Goal: Task Accomplishment & Management: Complete application form

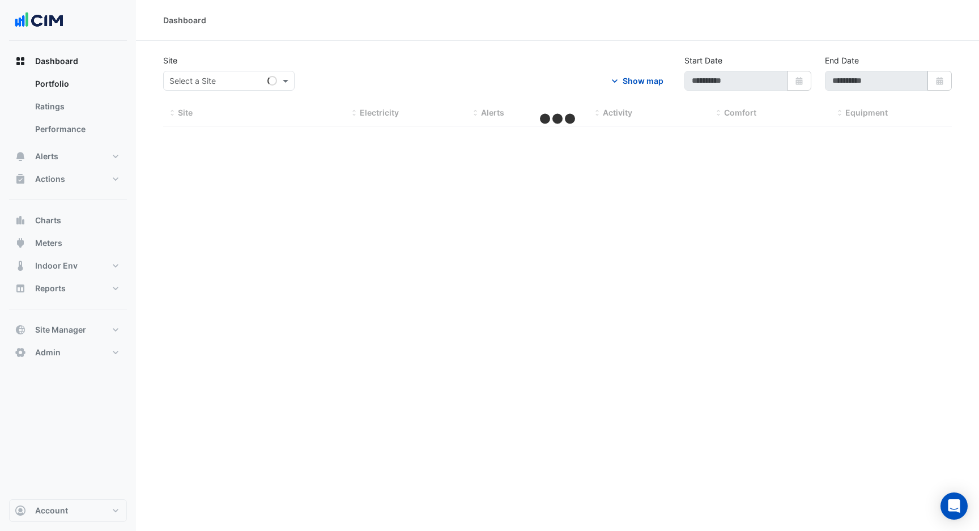
type input "**********"
select select "***"
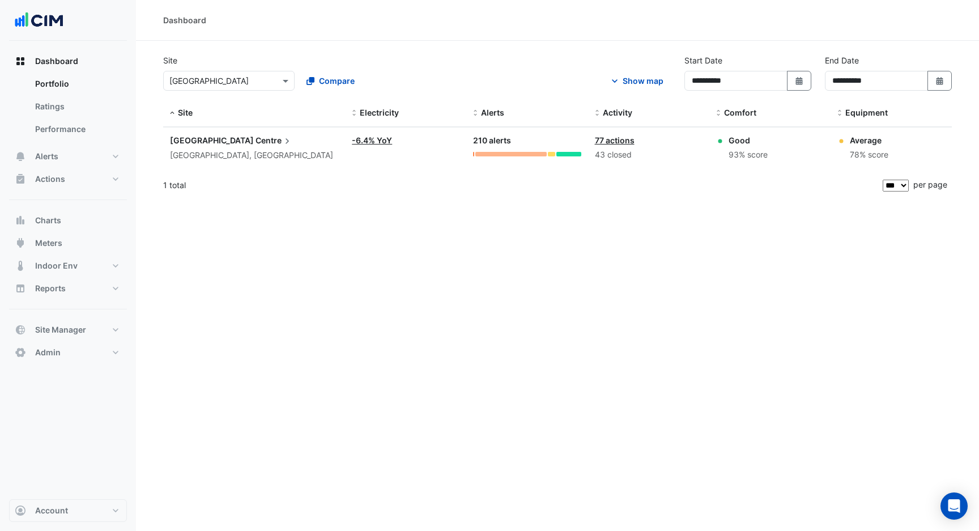
click at [232, 307] on div "**********" at bounding box center [557, 265] width 843 height 531
click at [104, 331] on button "Site Manager" at bounding box center [68, 329] width 118 height 23
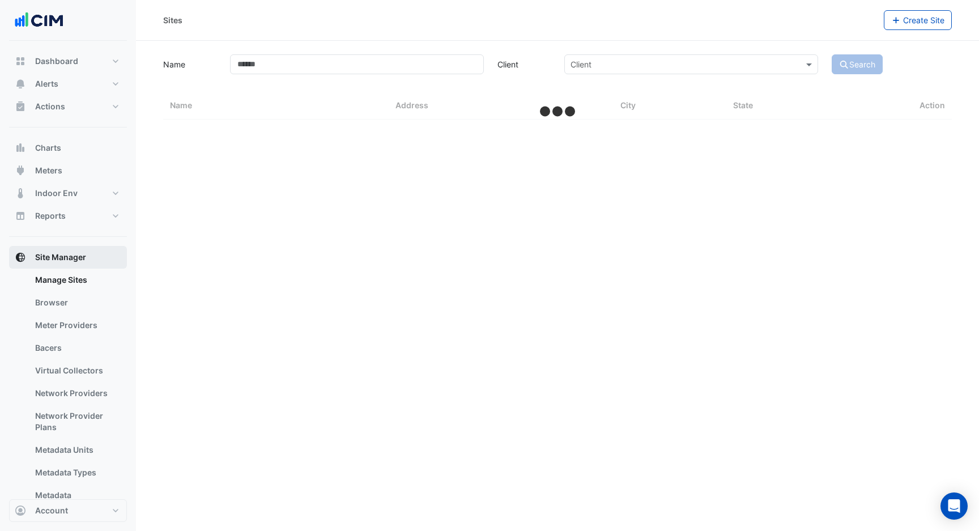
scroll to position [4, 0]
select select "***"
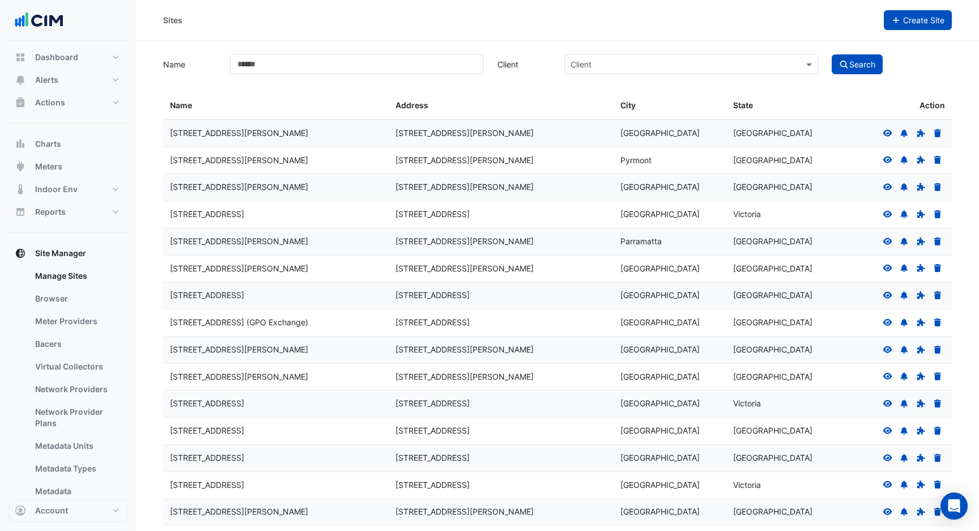
click at [909, 16] on span "Create Site" at bounding box center [923, 20] width 41 height 10
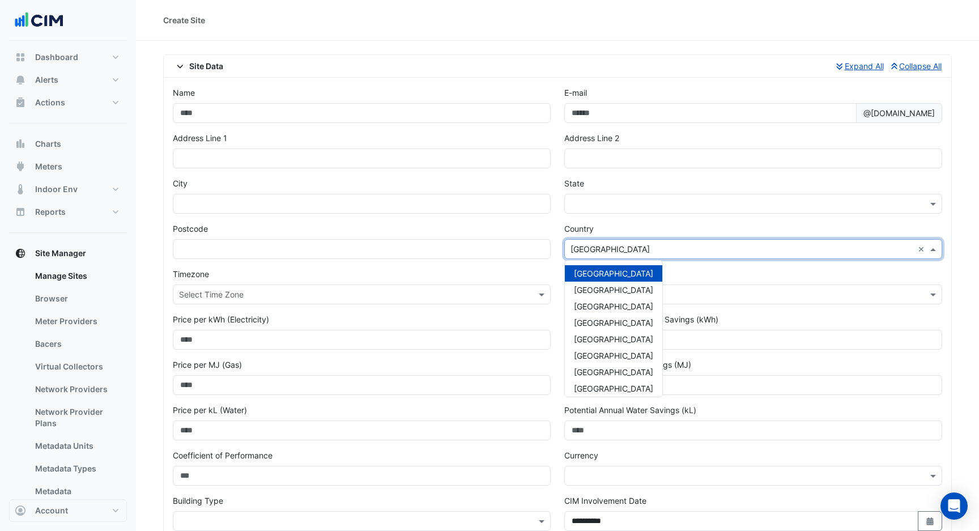
click at [613, 245] on input "text" at bounding box center [742, 250] width 343 height 12
click at [598, 333] on div "[GEOGRAPHIC_DATA]" at bounding box center [613, 339] width 97 height 16
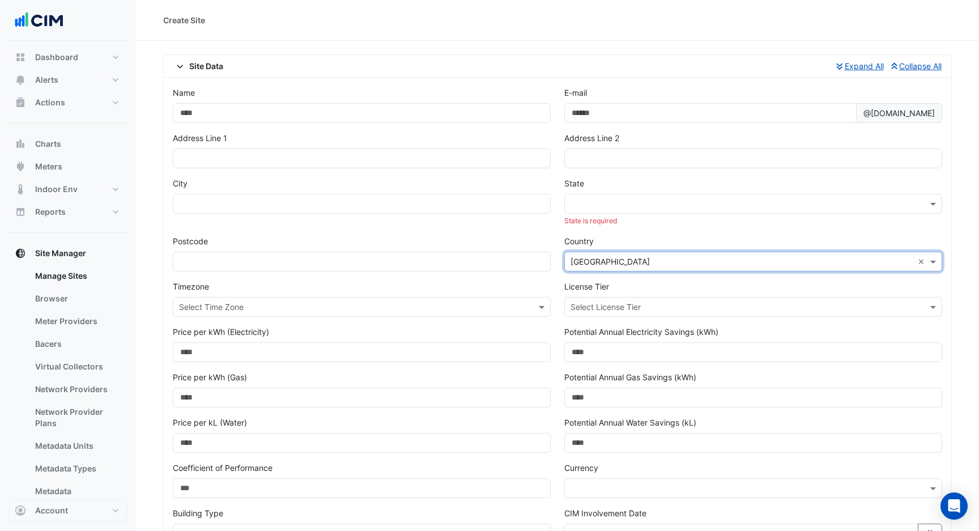
click at [605, 207] on input "text" at bounding box center [742, 204] width 343 height 12
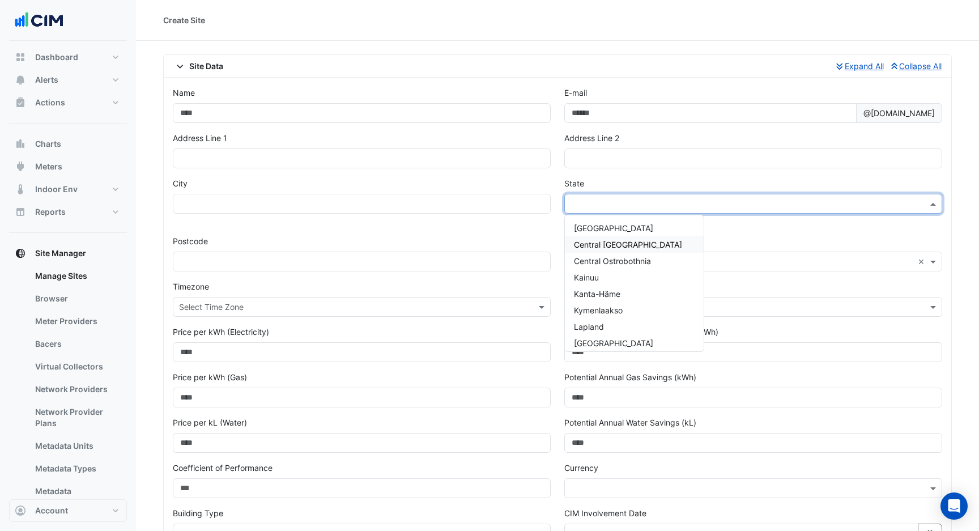
scroll to position [185, 0]
click at [594, 339] on span "Uusimaa" at bounding box center [590, 339] width 32 height 10
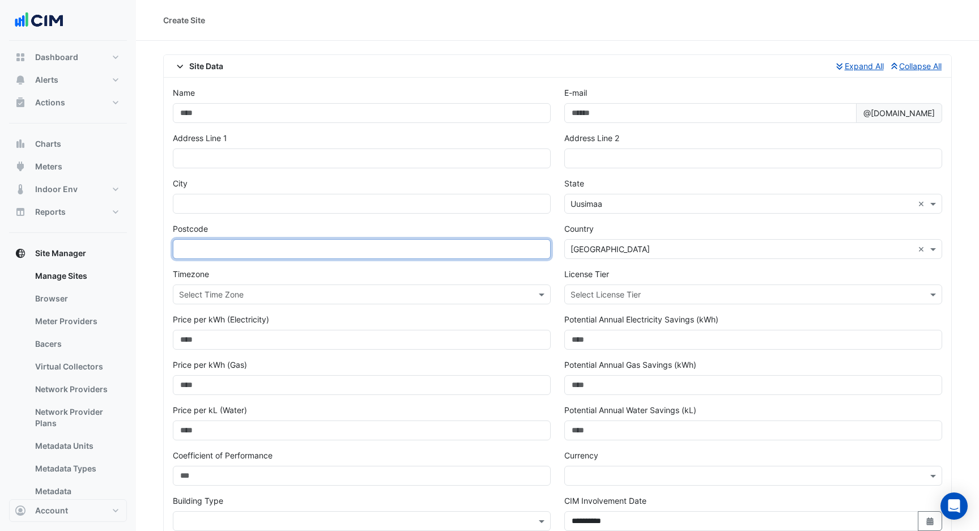
click at [433, 253] on input "text" at bounding box center [362, 249] width 378 height 20
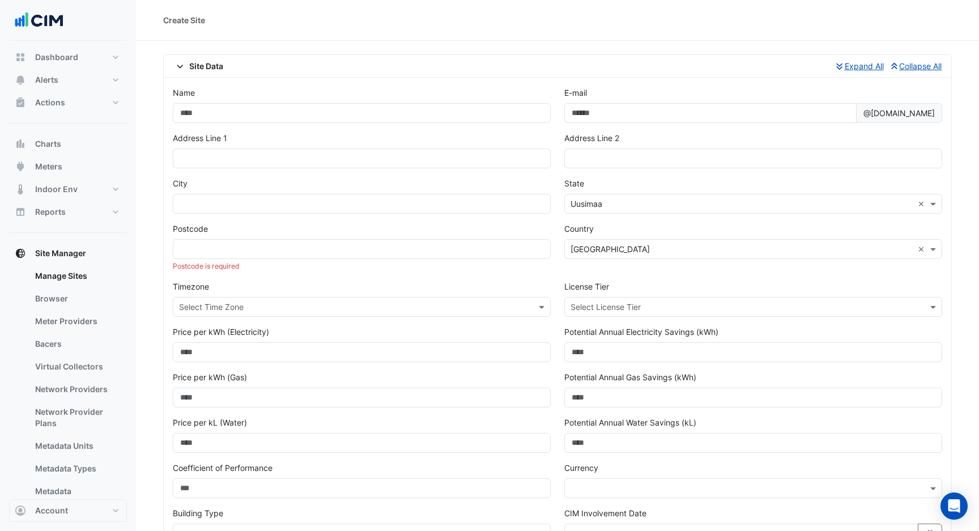
click at [461, 283] on div "Timezone Select Time Zone" at bounding box center [361, 302] width 391 height 45
click at [205, 295] on div "Timezone Select Time Zone" at bounding box center [361, 302] width 391 height 45
click at [207, 310] on input "text" at bounding box center [350, 307] width 343 height 12
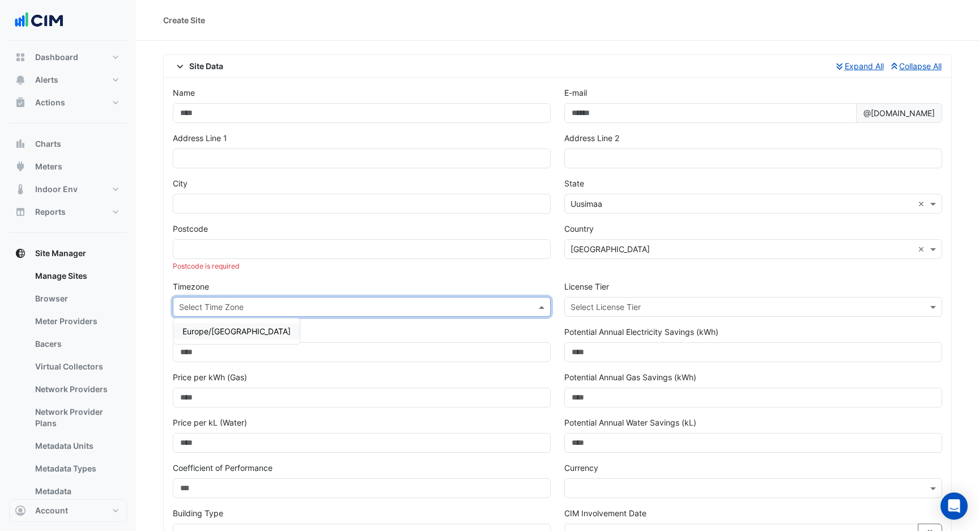
click at [611, 237] on div "Country × [GEOGRAPHIC_DATA] ×" at bounding box center [753, 241] width 378 height 36
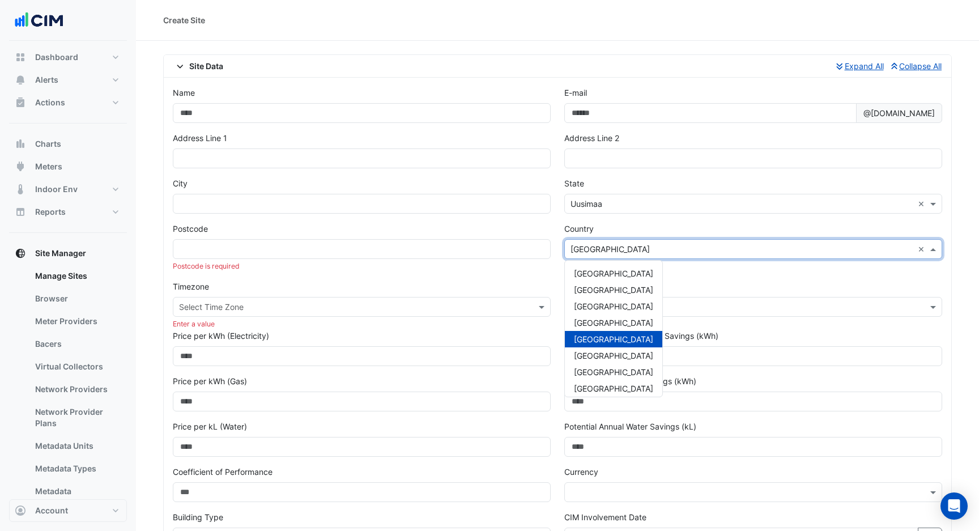
click at [619, 248] on input "text" at bounding box center [742, 250] width 343 height 12
click at [461, 273] on div "Postcode Postcode is required" at bounding box center [361, 252] width 391 height 58
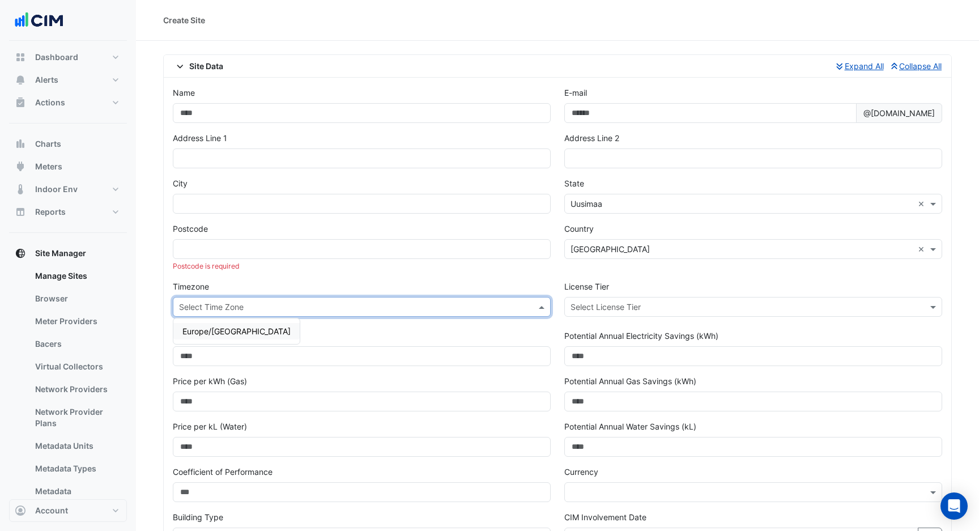
click at [456, 309] on input "text" at bounding box center [350, 307] width 343 height 12
click at [470, 286] on div "Timezone Select Time Zone [GEOGRAPHIC_DATA]/[GEOGRAPHIC_DATA] Enter a value" at bounding box center [361, 304] width 391 height 49
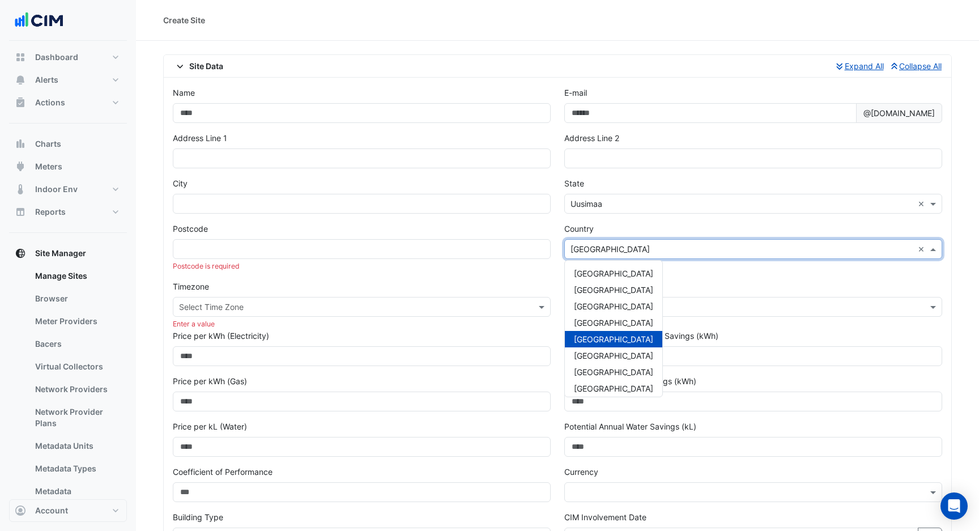
click at [611, 245] on input "text" at bounding box center [742, 250] width 343 height 12
click at [498, 278] on div "Postcode Postcode is required" at bounding box center [361, 252] width 391 height 58
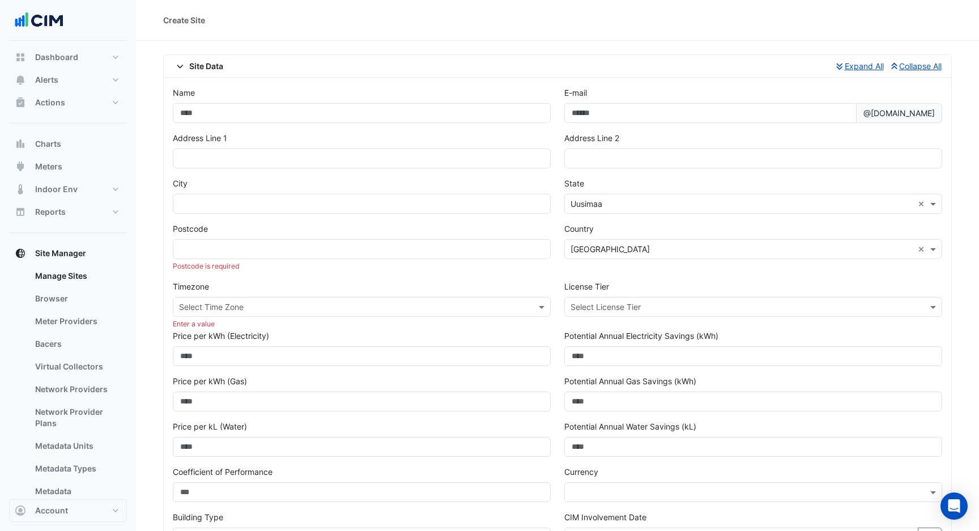
click at [475, 309] on input "text" at bounding box center [350, 307] width 343 height 12
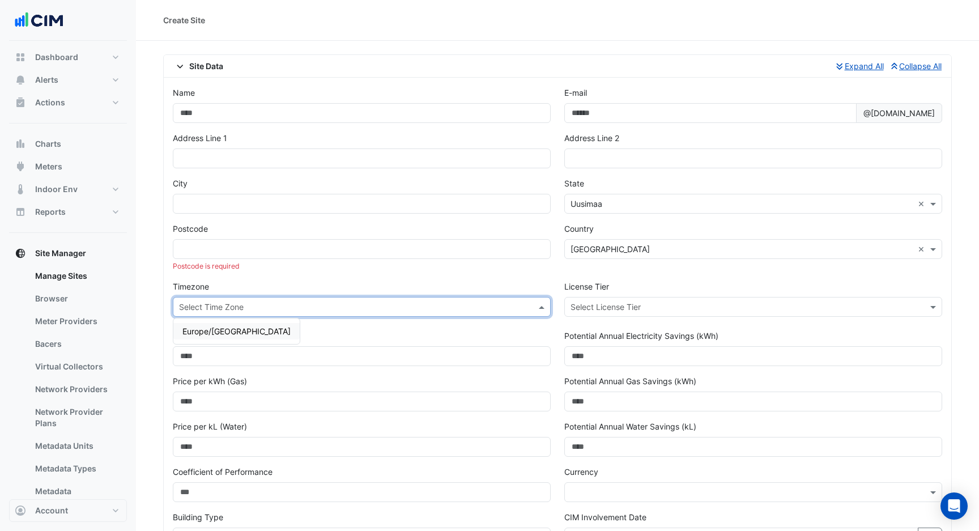
click at [483, 279] on div "Postcode Postcode is required" at bounding box center [361, 252] width 391 height 58
